Goal: Task Accomplishment & Management: Use online tool/utility

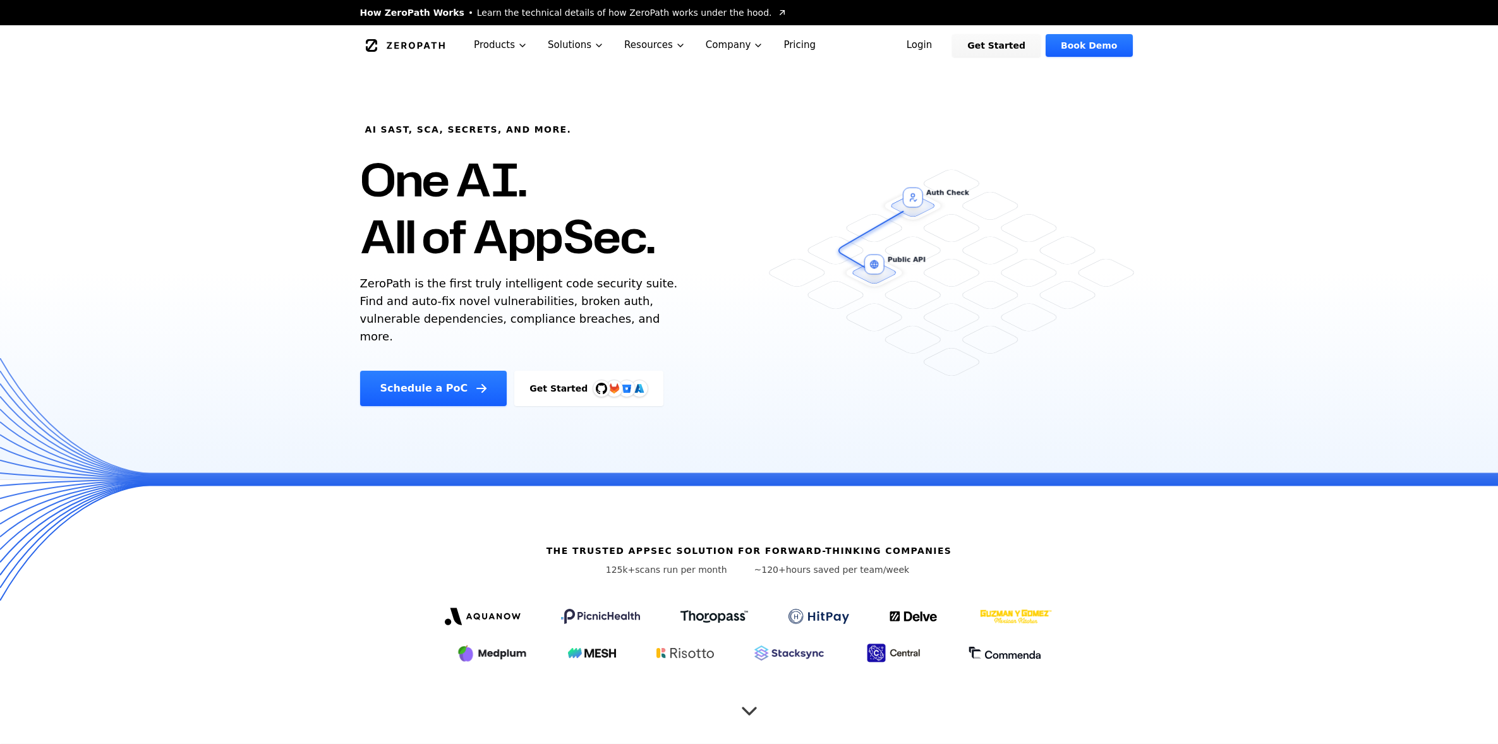
click at [937, 37] on link "Login" at bounding box center [920, 45] width 56 height 23
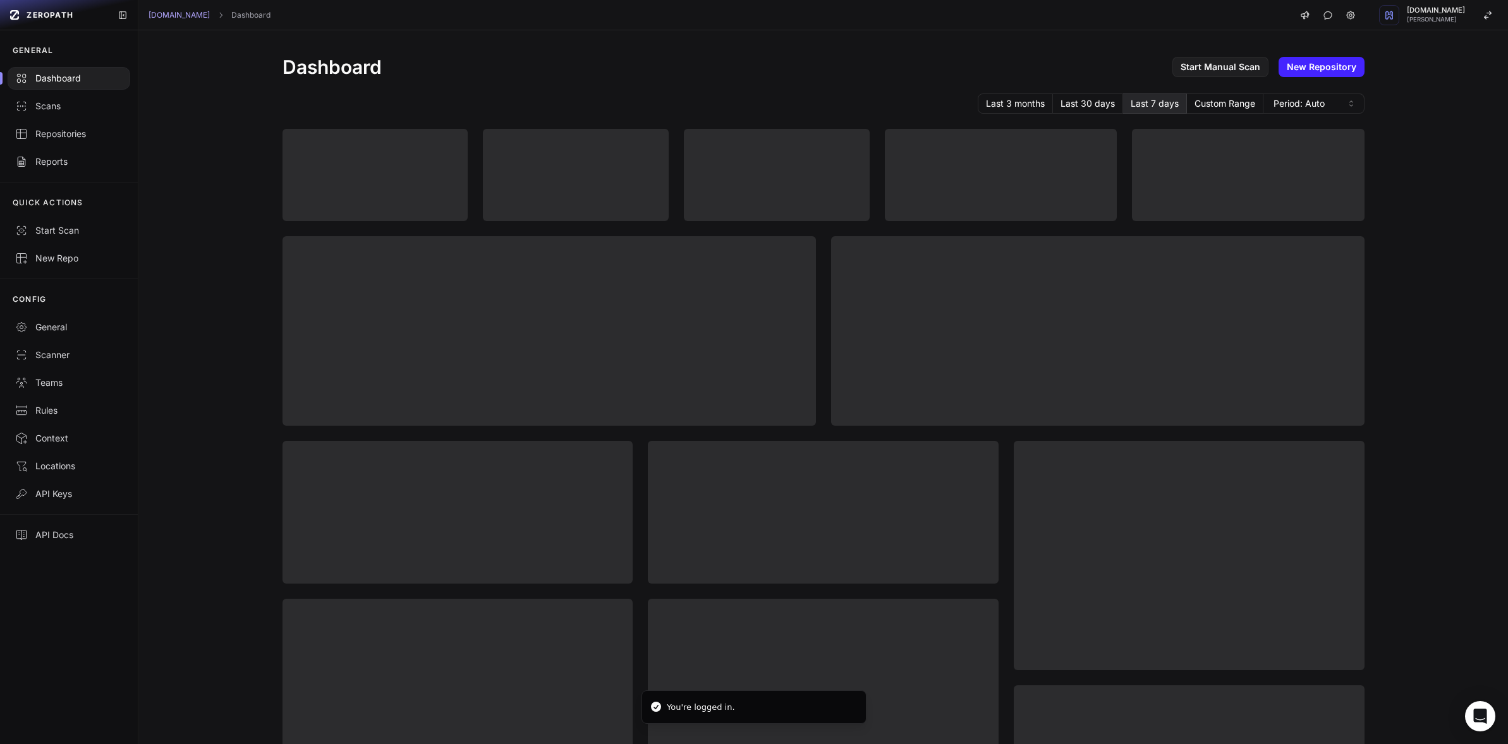
click at [214, 79] on div "Dashboard Start Manual Scan New Repository Last 3 months Last 30 days Last 7 da…" at bounding box center [822, 387] width 1369 height 714
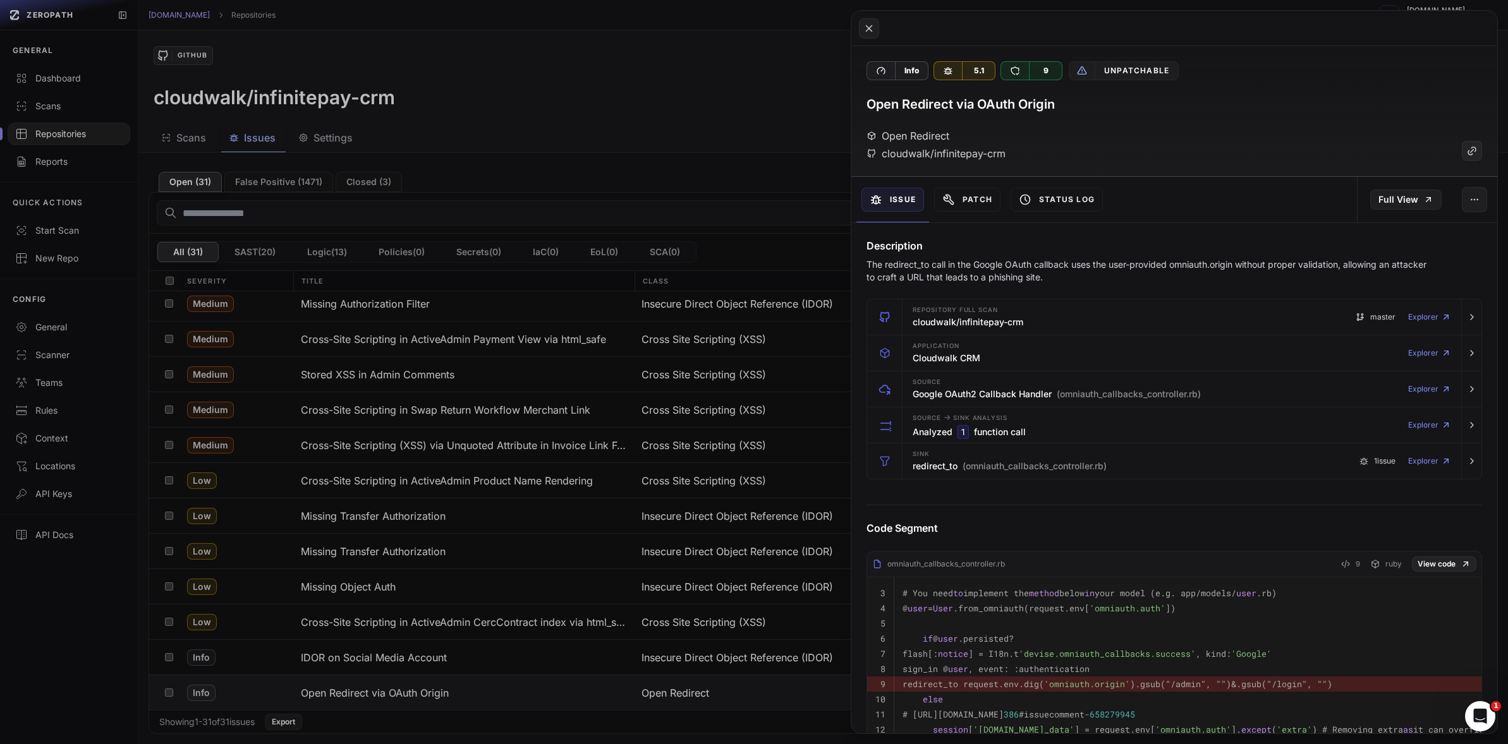
click at [531, 134] on button at bounding box center [754, 372] width 1508 height 744
